Goal: Task Accomplishment & Management: Use online tool/utility

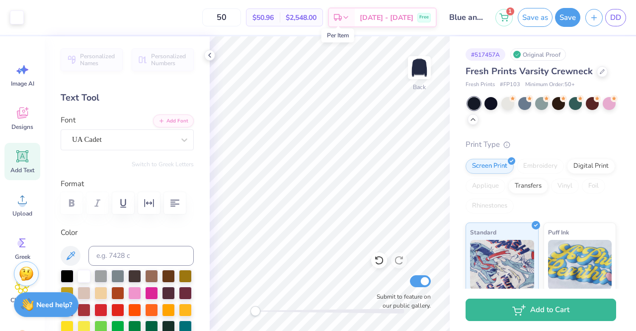
scroll to position [249, 0]
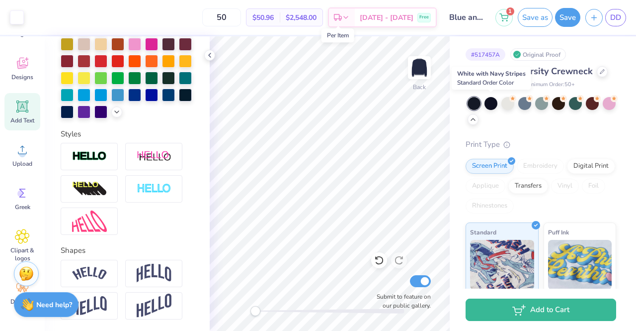
click at [489, 103] on div at bounding box center [491, 103] width 13 height 13
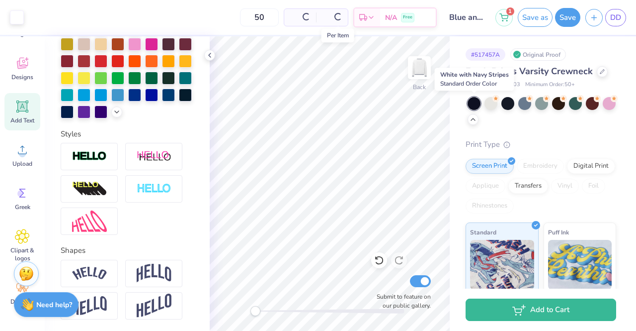
click at [479, 104] on div at bounding box center [474, 103] width 13 height 13
click at [510, 97] on div at bounding box center [508, 103] width 13 height 13
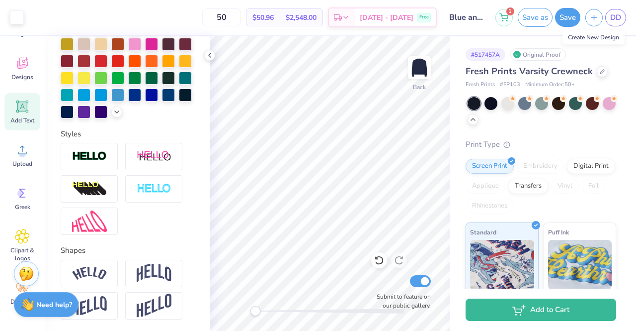
click at [588, 21] on button "button" at bounding box center [594, 17] width 17 height 17
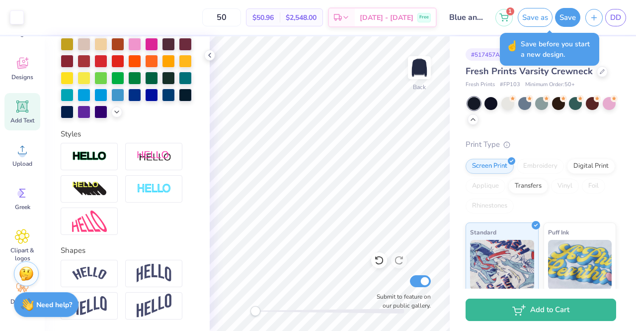
click at [564, 22] on button "Save" at bounding box center [567, 17] width 25 height 19
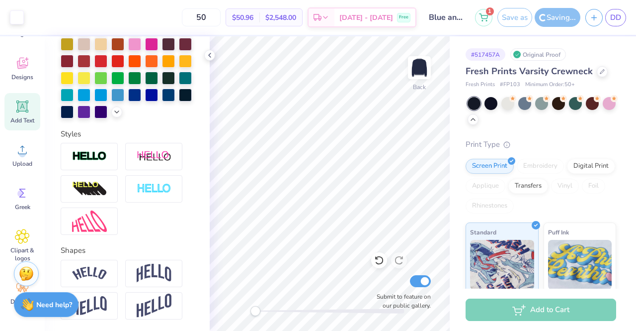
click at [631, 81] on div "# 517457A Original Proof Fresh Prints Varsity Crewneck Fresh Prints # FP103 Min…" at bounding box center [543, 162] width 186 height 252
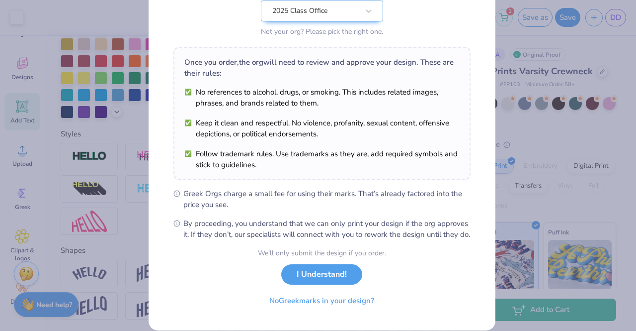
scroll to position [133, 0]
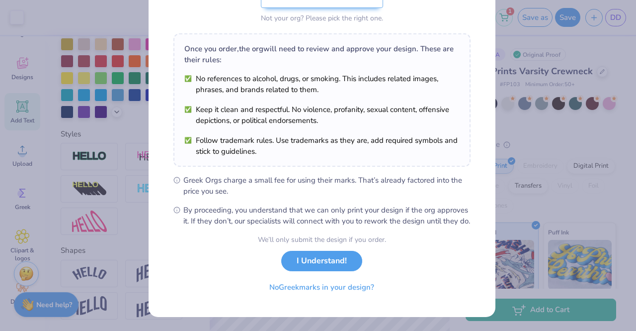
click at [311, 269] on button "I Understand!" at bounding box center [321, 261] width 81 height 20
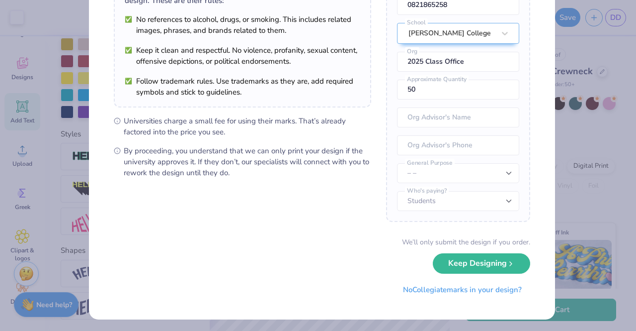
scroll to position [101, 0]
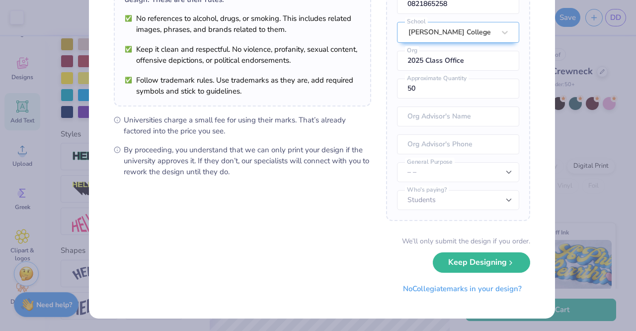
click at [486, 259] on button "Keep Designing" at bounding box center [481, 262] width 97 height 20
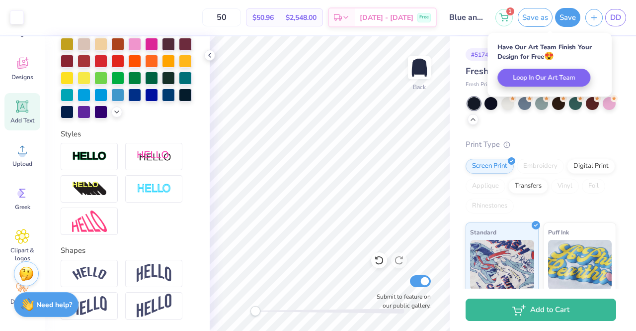
scroll to position [0, 0]
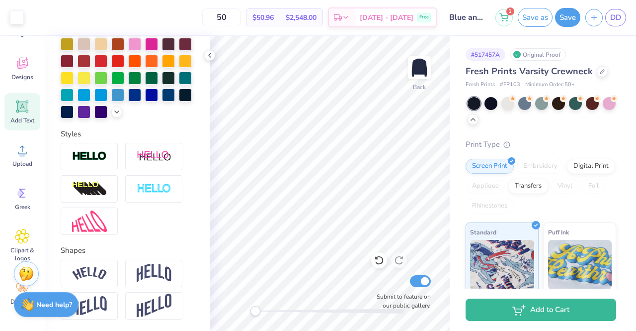
click at [615, 20] on span "DD" at bounding box center [616, 17] width 11 height 11
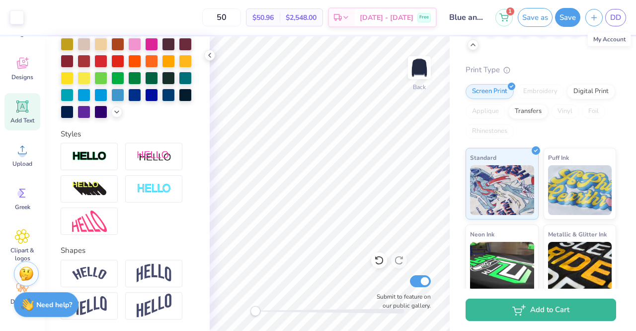
scroll to position [160, 0]
